Goal: Task Accomplishment & Management: Manage account settings

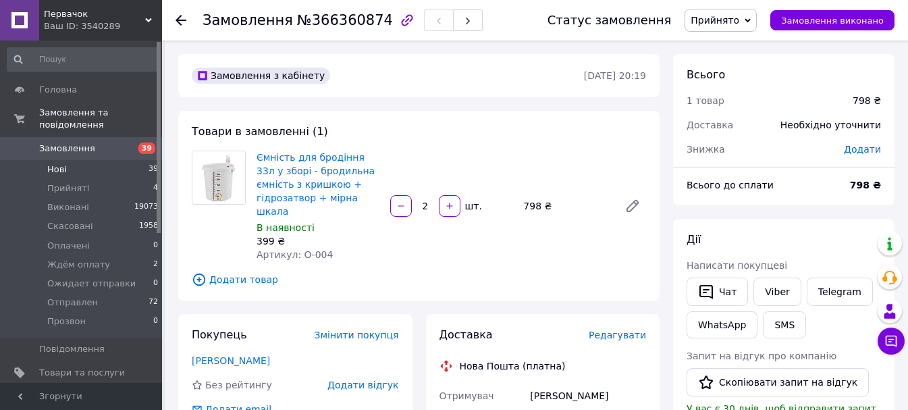
scroll to position [133, 0]
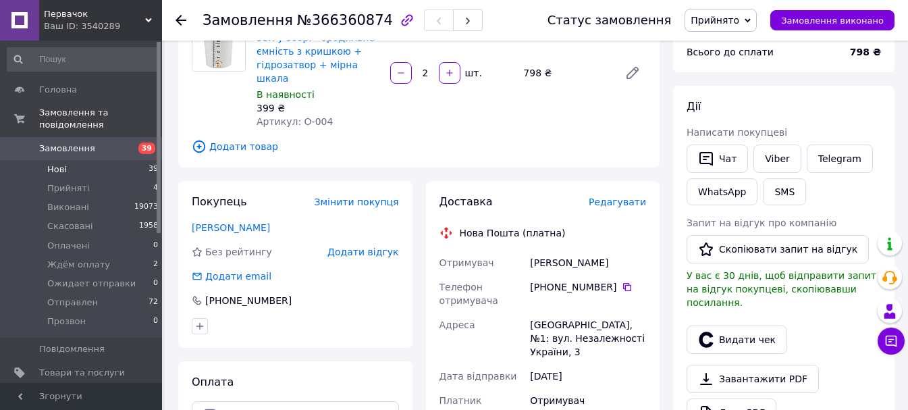
click at [47, 160] on li "Нові 39" at bounding box center [83, 169] width 166 height 19
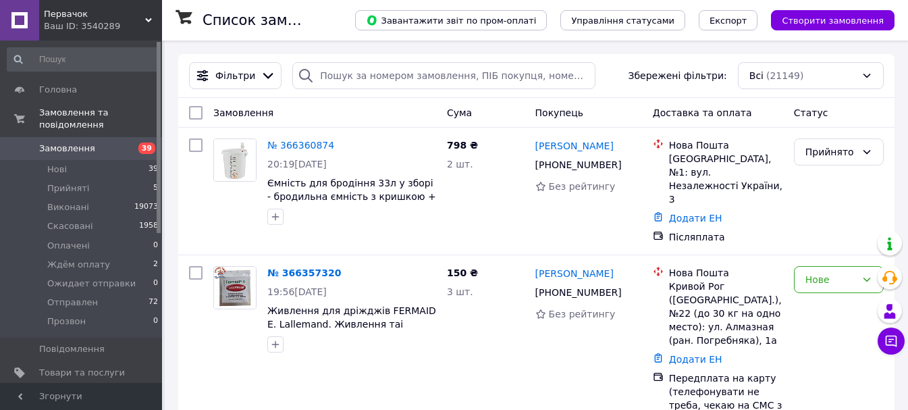
click at [140, 15] on span "Первачок" at bounding box center [94, 14] width 101 height 12
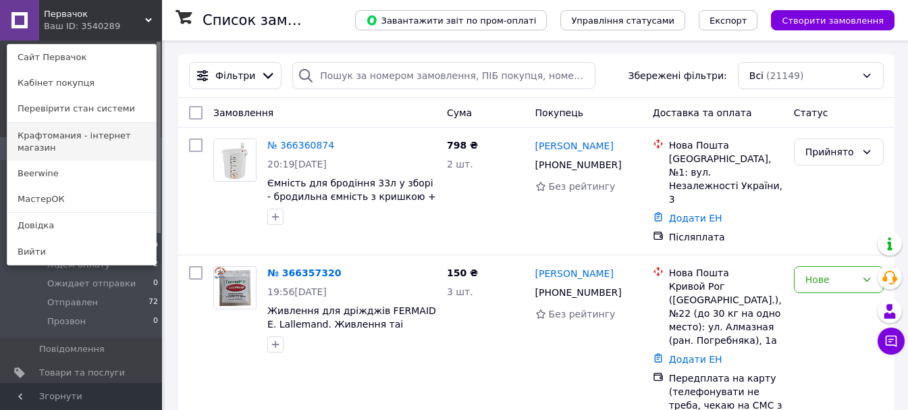
click at [97, 129] on link "Крафтомания - інтернет магазин" at bounding box center [81, 142] width 149 height 38
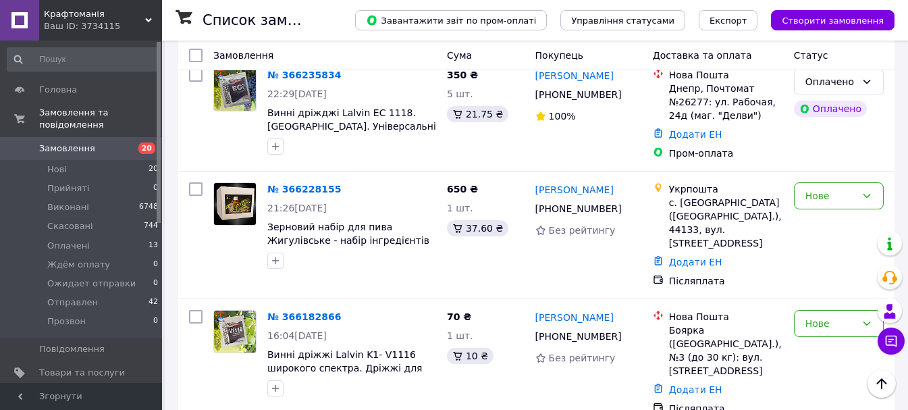
scroll to position [2093, 0]
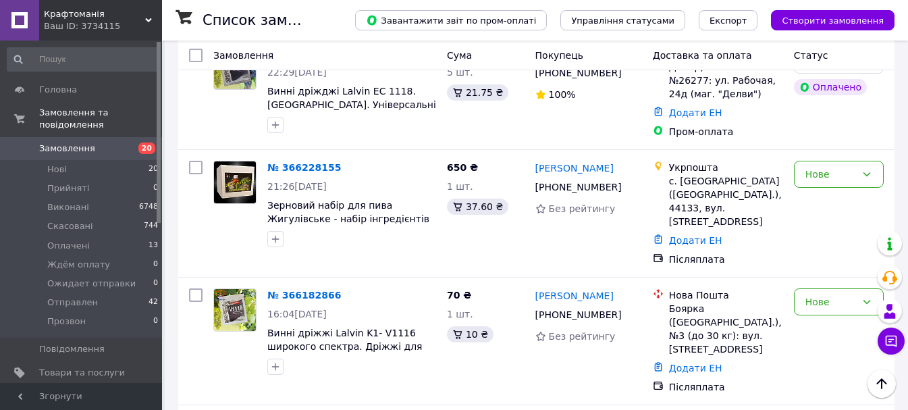
click at [136, 13] on span "Крафтоманія" at bounding box center [94, 14] width 101 height 12
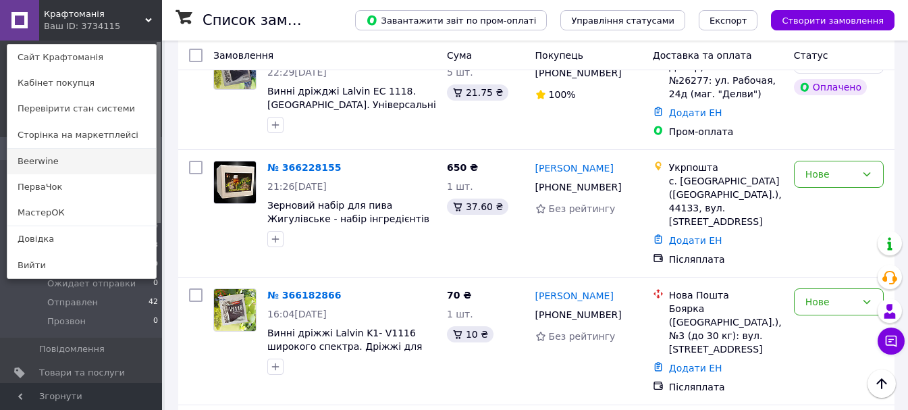
click at [74, 159] on link "Beerwine" at bounding box center [81, 162] width 149 height 26
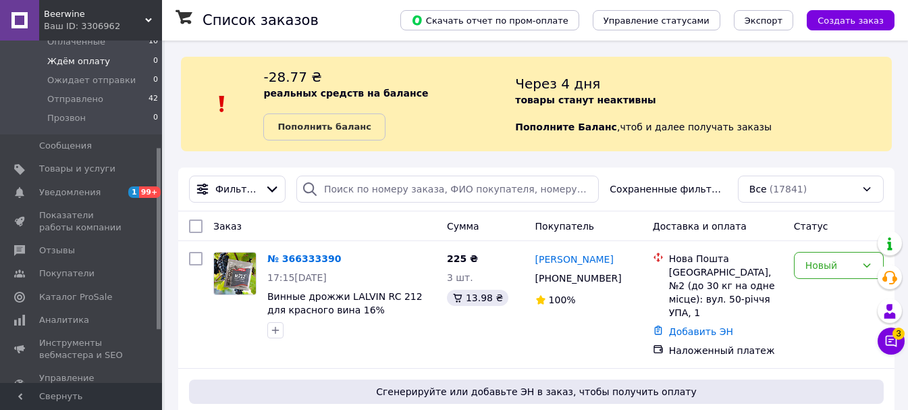
scroll to position [203, 0]
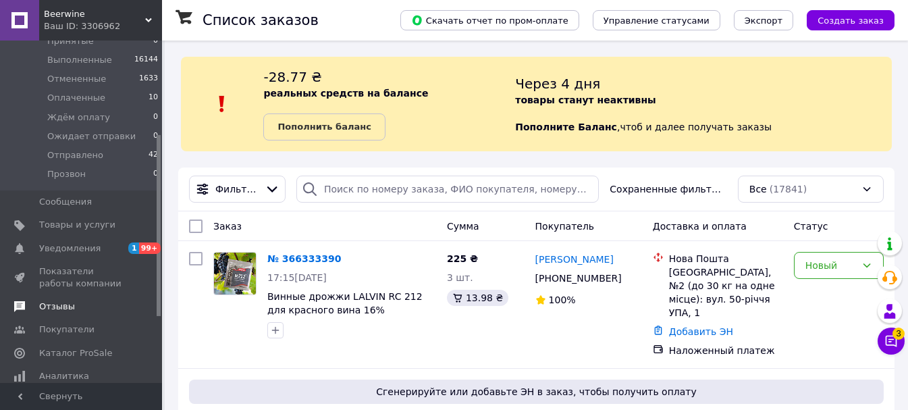
click at [86, 285] on span "Показатели работы компании" at bounding box center [82, 277] width 86 height 24
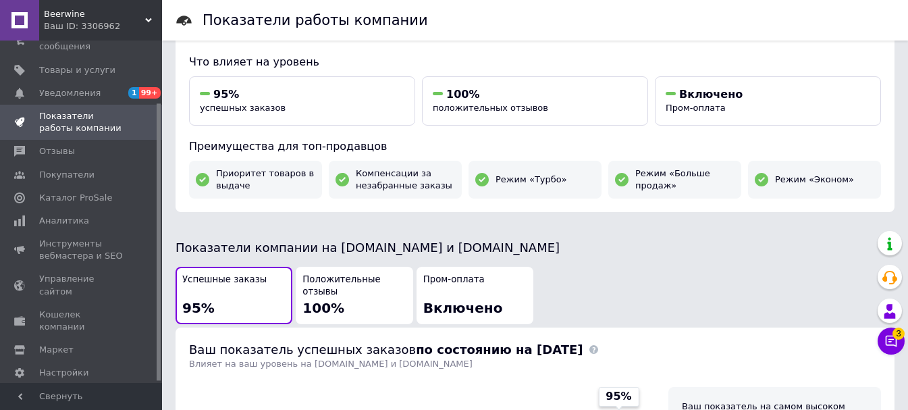
scroll to position [7, 0]
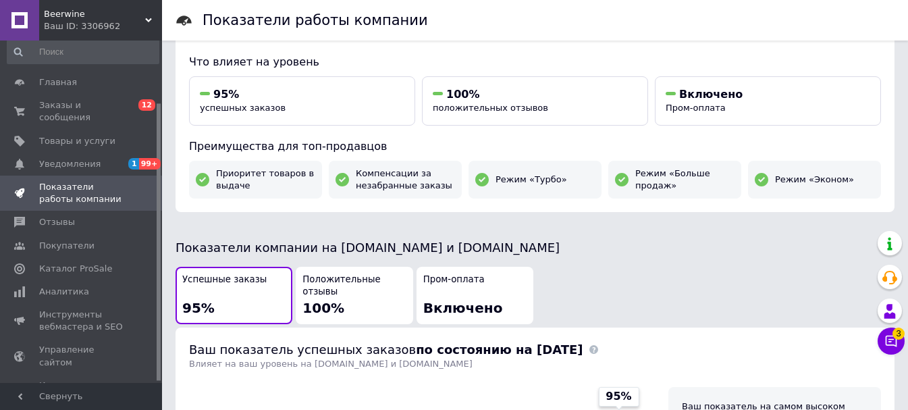
click at [72, 363] on ul "Главная Заказы и сообщения 0 12 Товары и услуги Уведомления 1 99+ Показатели ра…" at bounding box center [83, 287] width 166 height 432
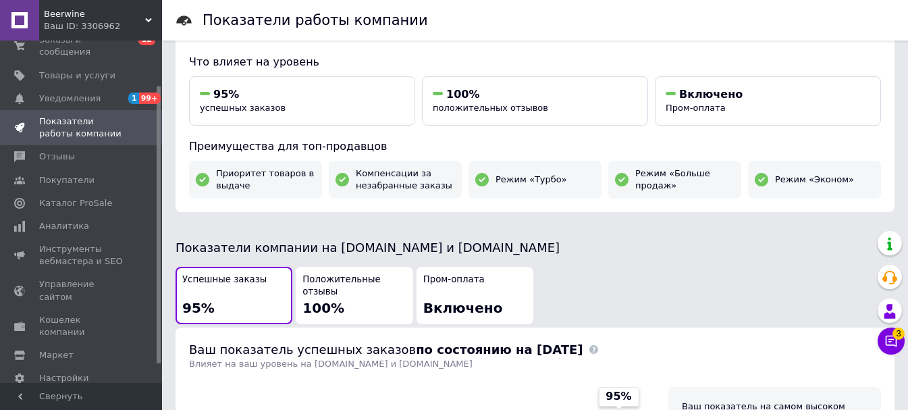
scroll to position [78, 0]
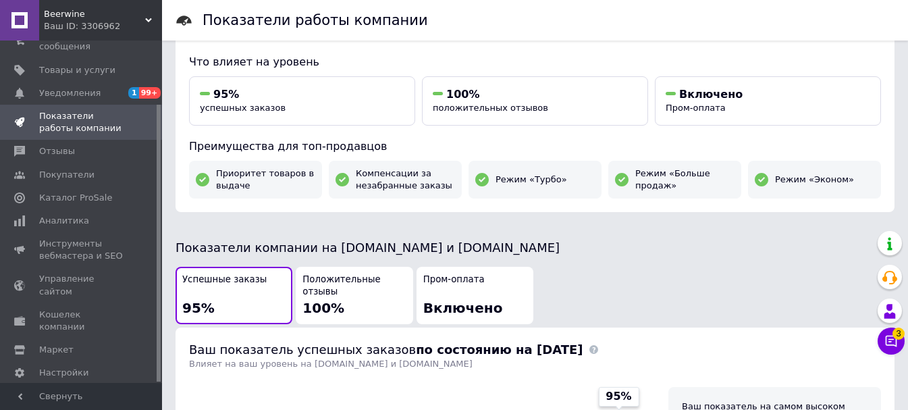
click at [72, 390] on span "Тарифы и счета Prom микс 1 000" at bounding box center [89, 408] width 100 height 37
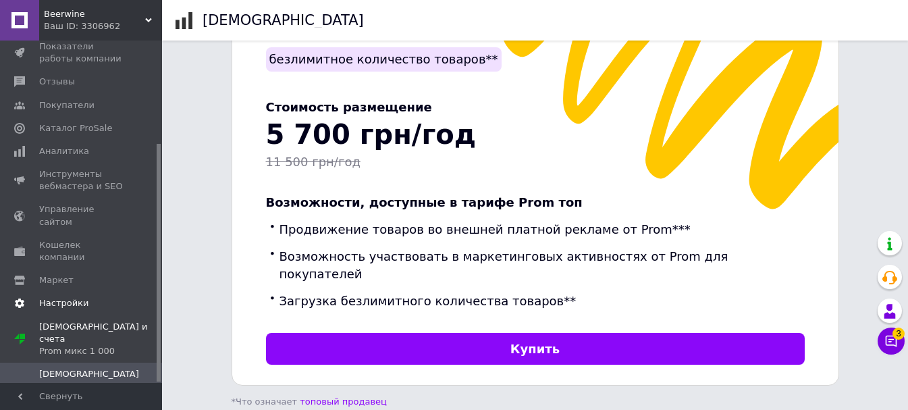
scroll to position [405, 0]
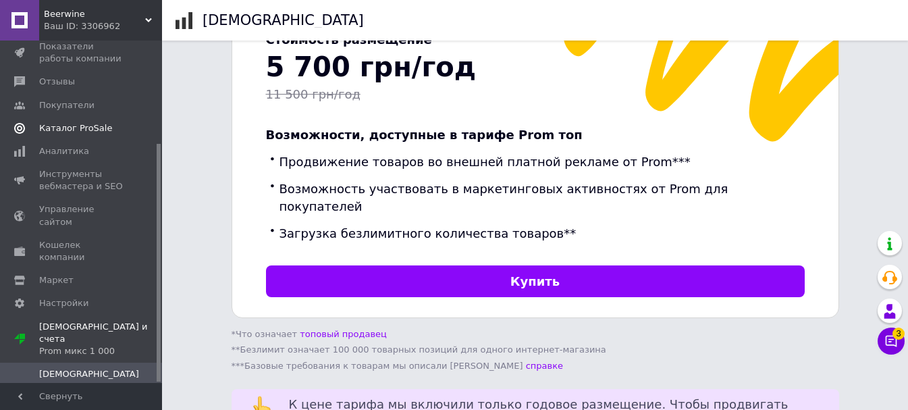
click at [100, 122] on span "Каталог ProSale" at bounding box center [75, 128] width 73 height 12
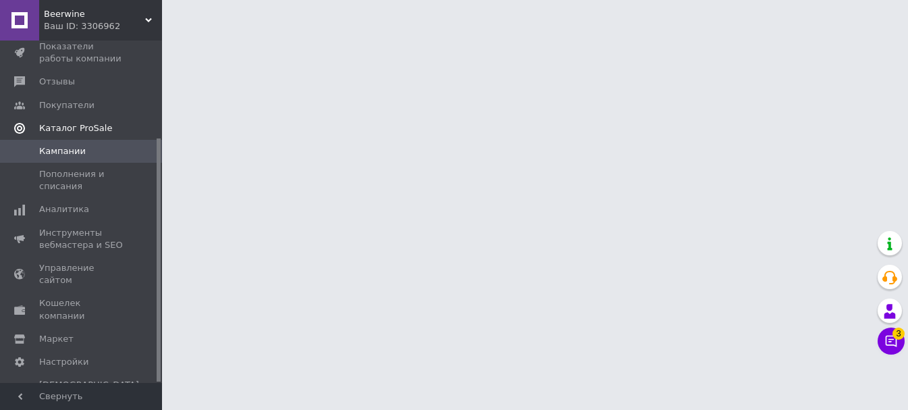
scroll to position [137, 0]
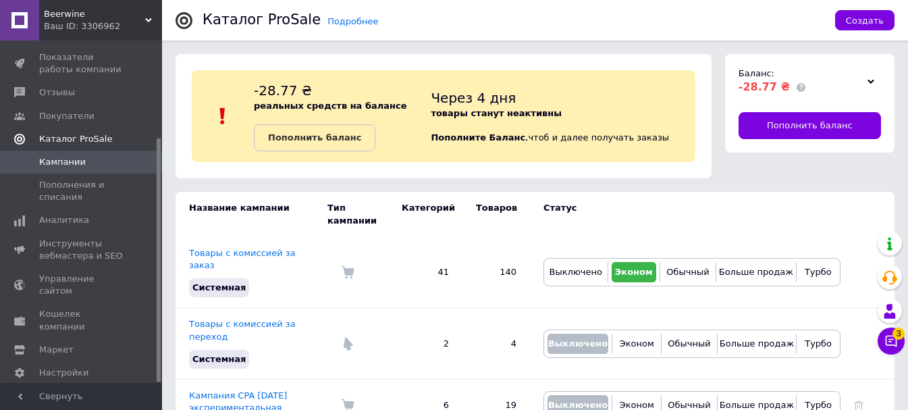
click at [97, 133] on span "Каталог ProSale" at bounding box center [75, 139] width 73 height 12
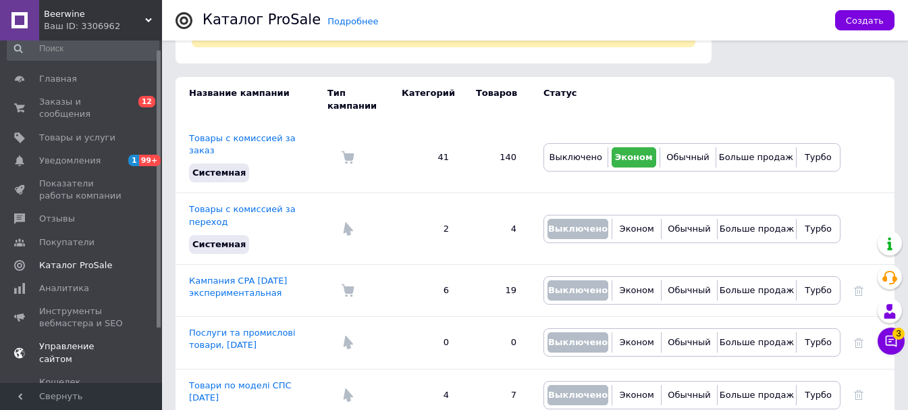
scroll to position [78, 0]
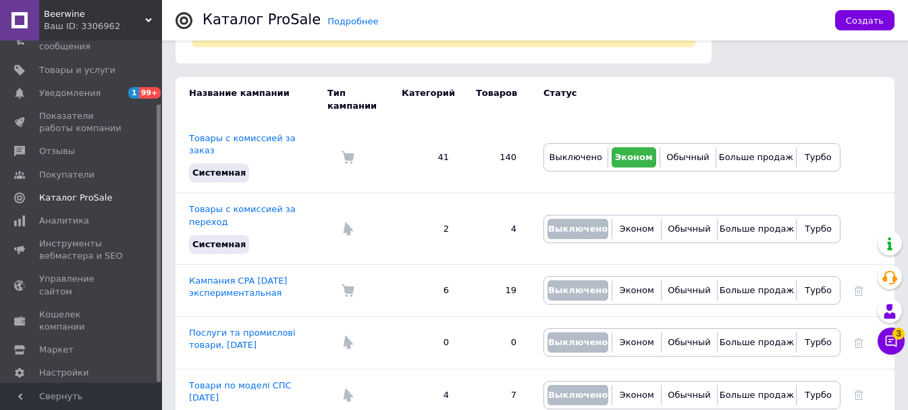
click at [59, 390] on span "Тарифы и счета Prom микс 1 000" at bounding box center [89, 408] width 100 height 37
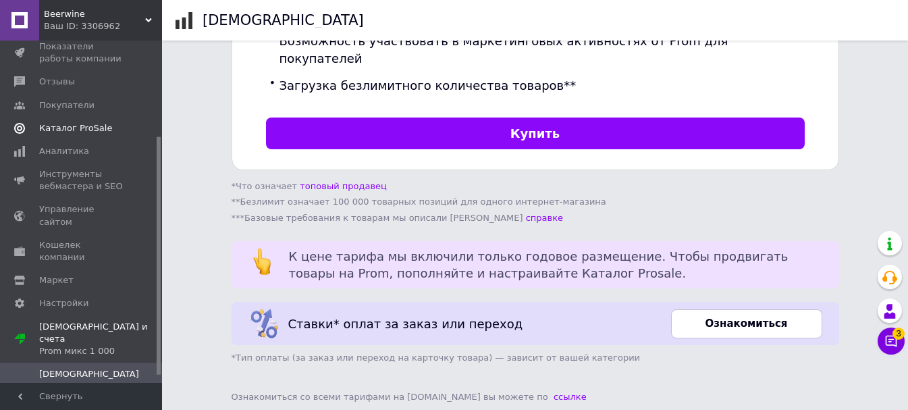
scroll to position [80, 0]
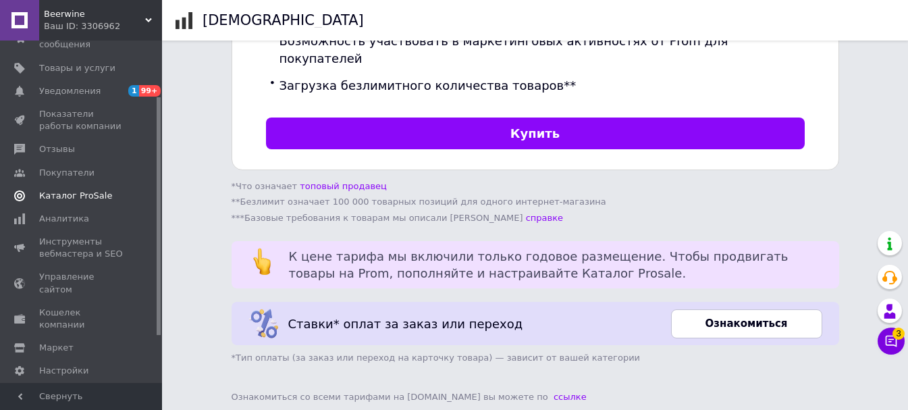
click at [72, 190] on span "Каталог ProSale" at bounding box center [75, 196] width 73 height 12
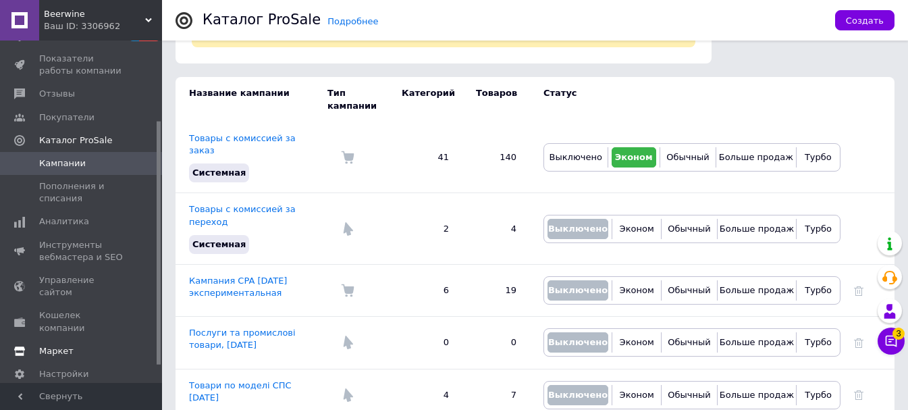
scroll to position [137, 0]
click at [59, 367] on span "Настройки" at bounding box center [63, 373] width 49 height 12
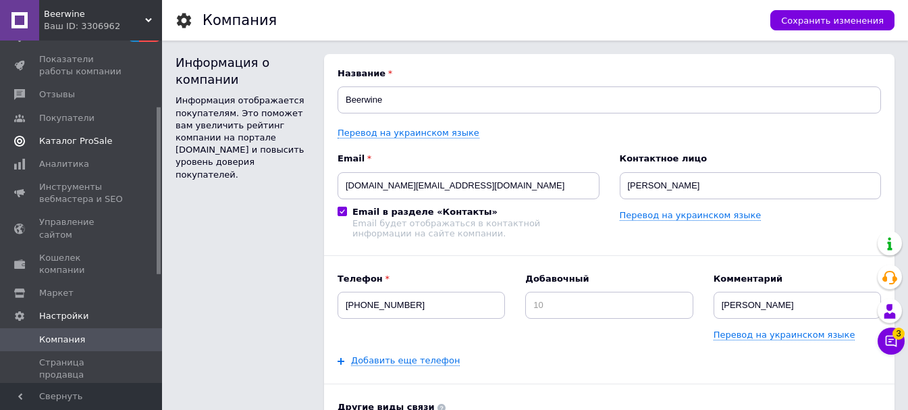
click at [82, 139] on link "Каталог ProSale" at bounding box center [83, 141] width 166 height 23
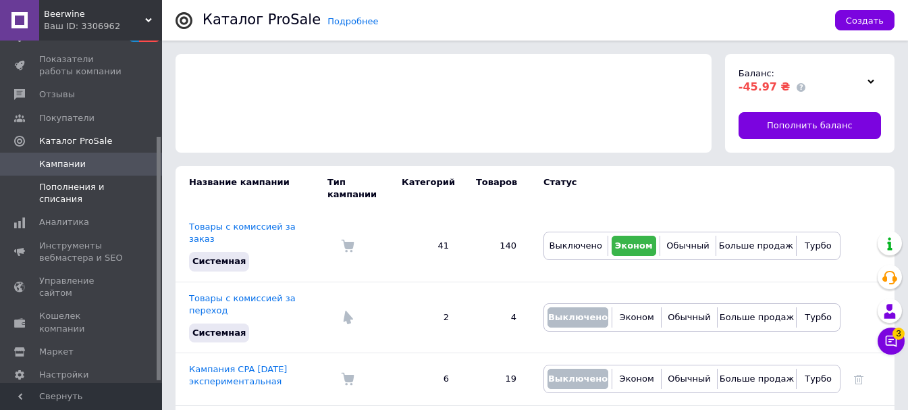
click at [57, 181] on span "Пополнения и списания" at bounding box center [82, 193] width 86 height 24
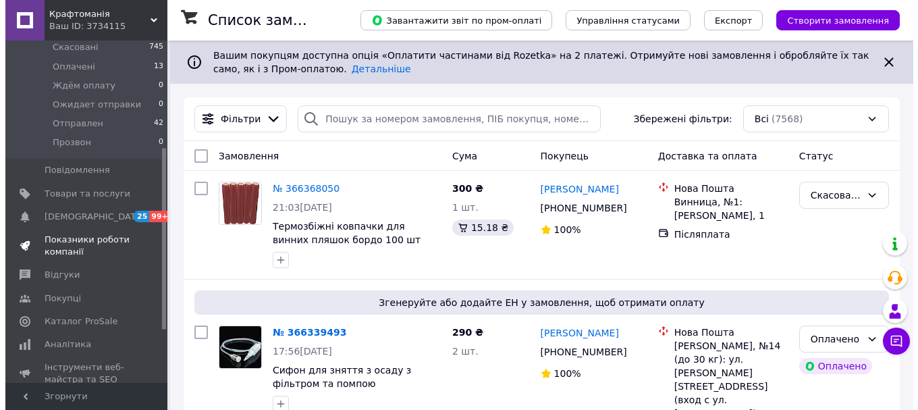
scroll to position [203, 0]
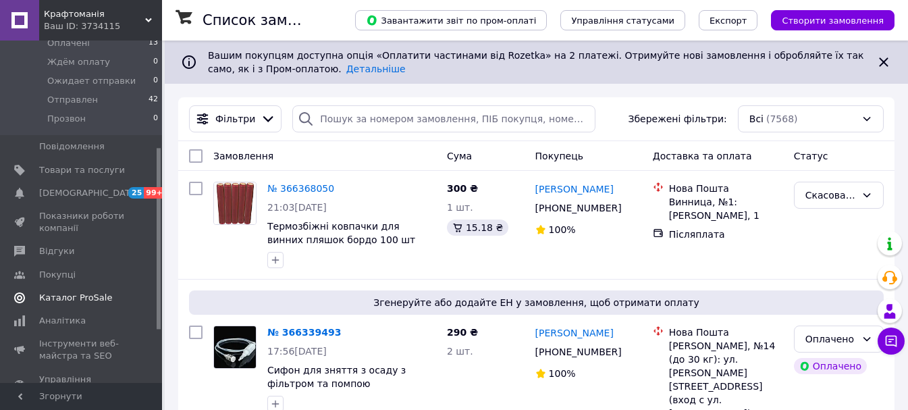
click at [95, 292] on span "Каталог ProSale" at bounding box center [75, 298] width 73 height 12
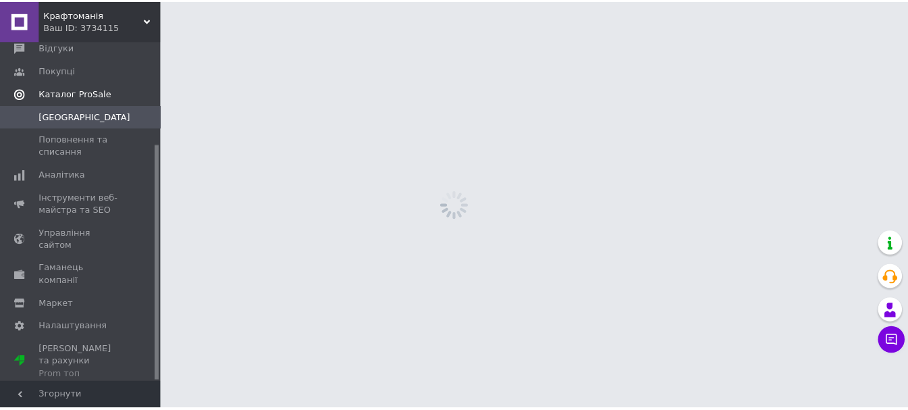
scroll to position [149, 0]
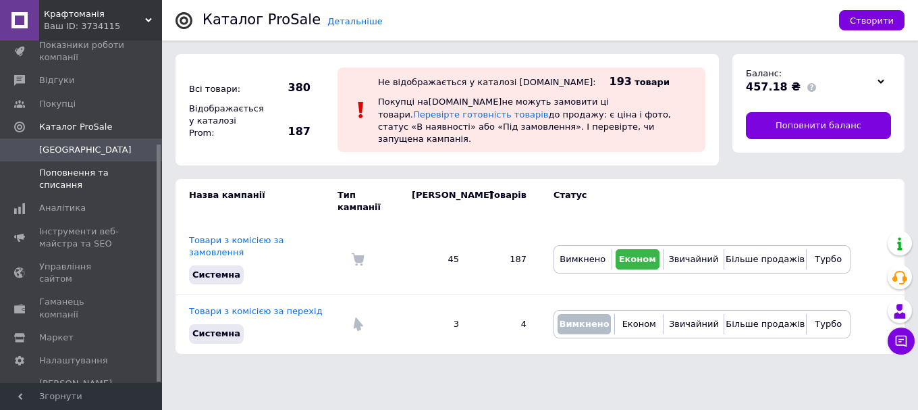
click at [73, 178] on span "Поповнення та списання" at bounding box center [82, 179] width 86 height 24
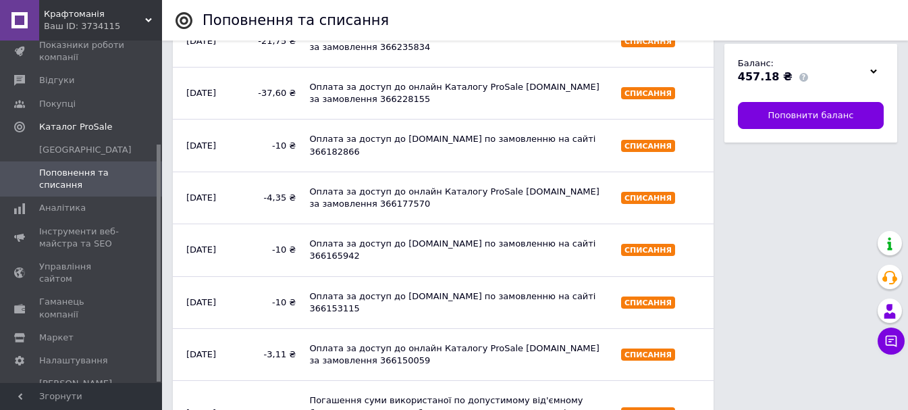
scroll to position [769, 0]
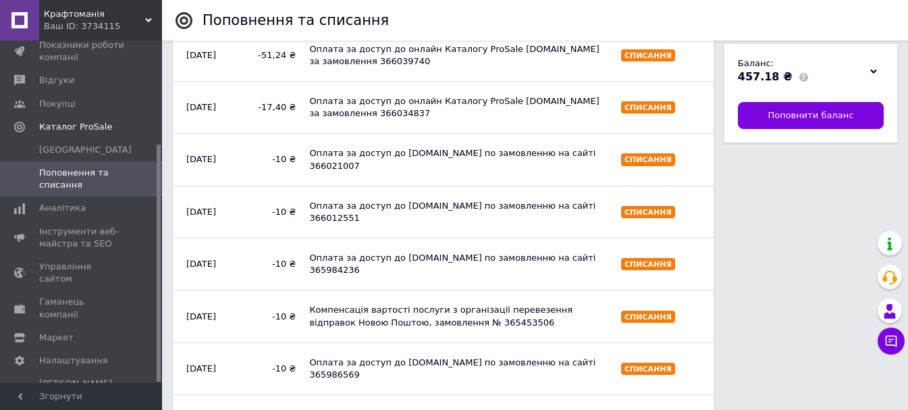
scroll to position [1817, 0]
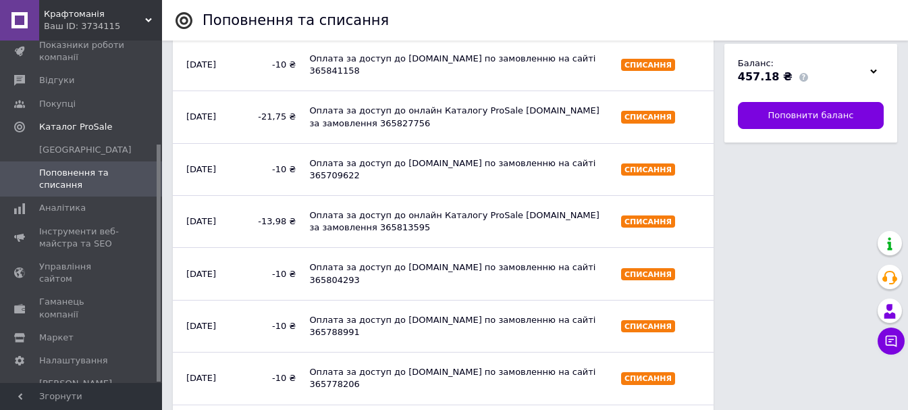
scroll to position [2702, 0]
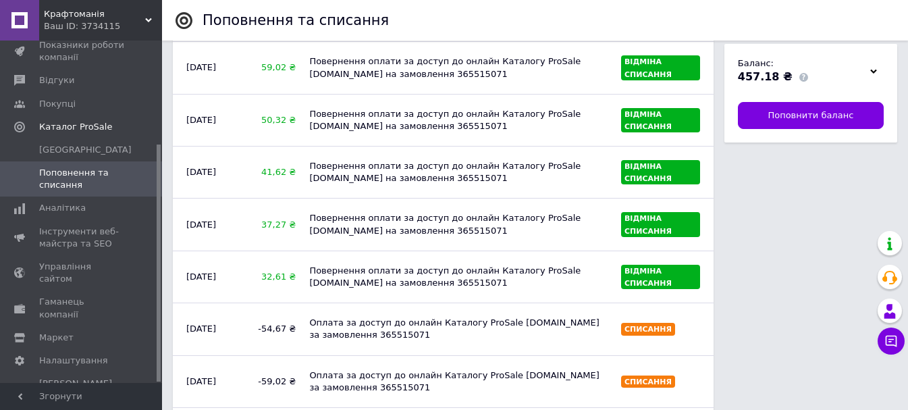
scroll to position [3734, 0]
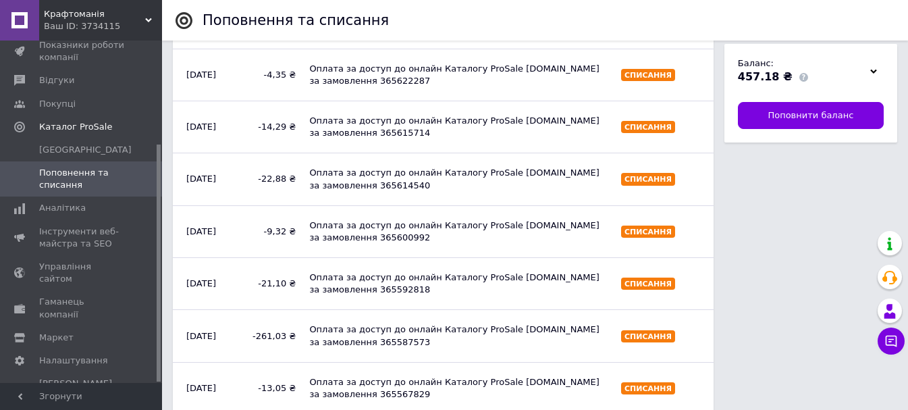
scroll to position [4342, 0]
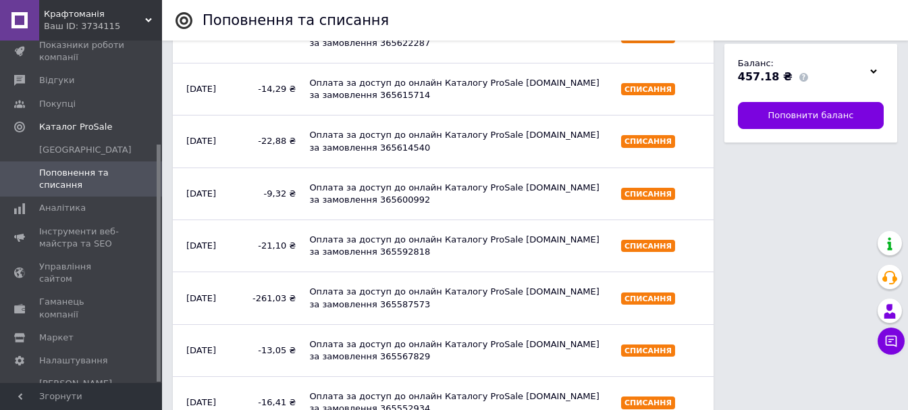
click at [126, 8] on span "Крафтоманія" at bounding box center [94, 14] width 101 height 12
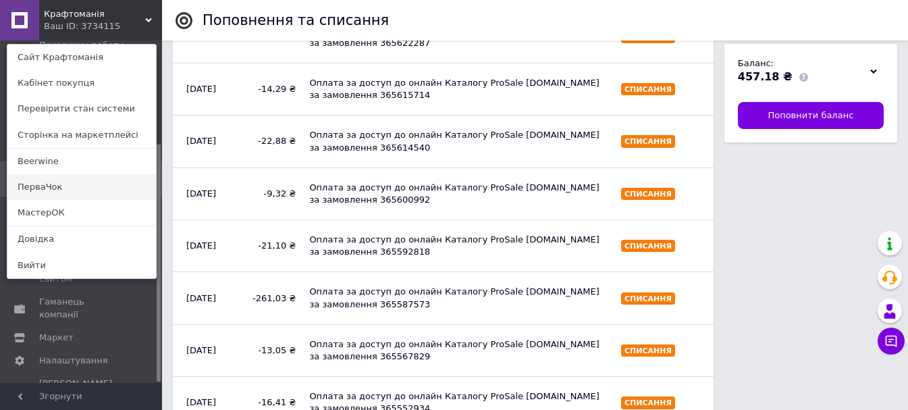
click at [61, 180] on link "ПерваЧок" at bounding box center [81, 187] width 149 height 26
